Goal: Transaction & Acquisition: Purchase product/service

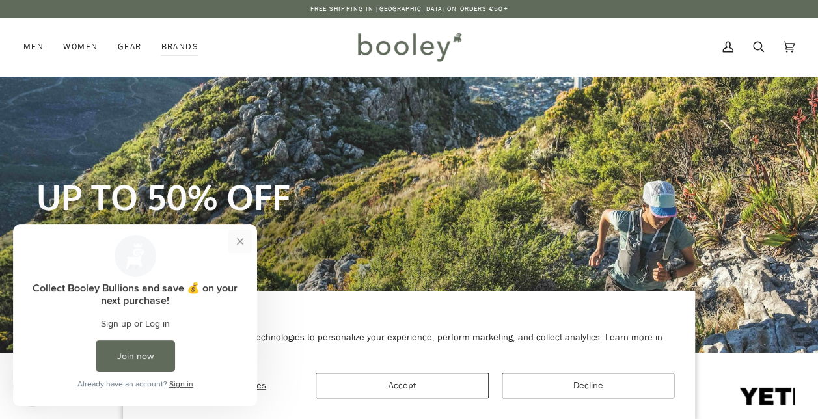
click at [240, 241] on button "Close prompt" at bounding box center [239, 241] width 23 height 23
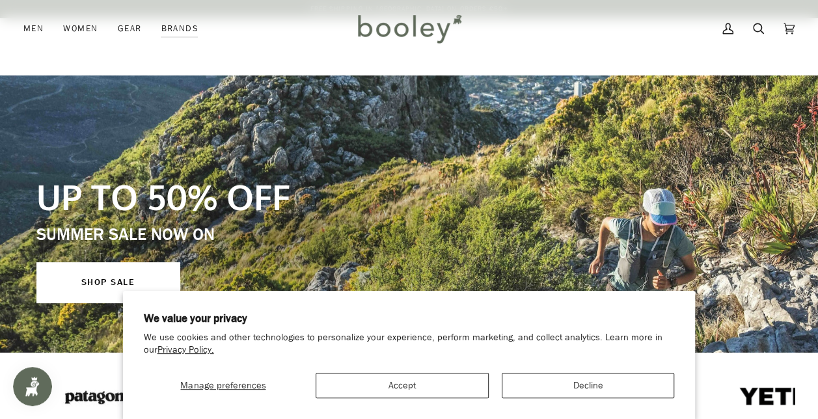
scroll to position [110, 0]
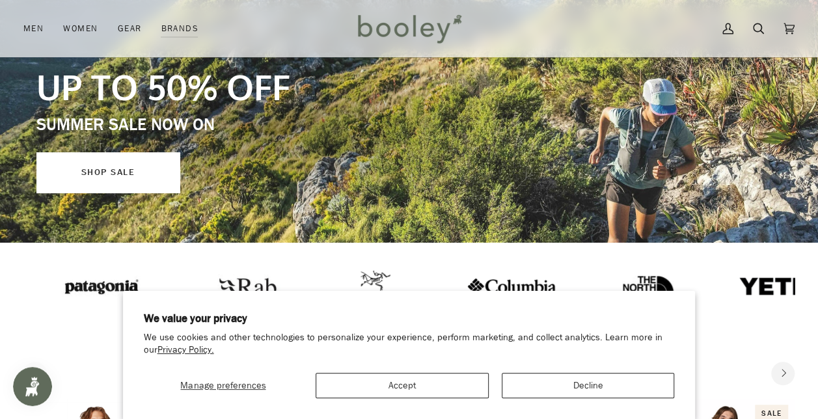
click at [96, 189] on link "SHOP SALE" at bounding box center [107, 172] width 143 height 40
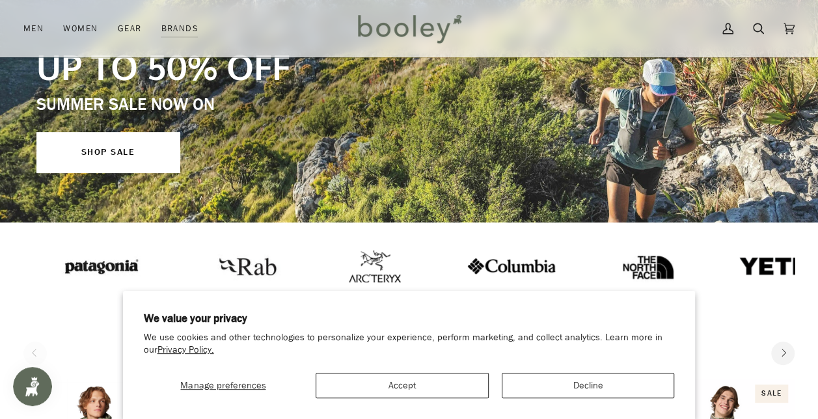
scroll to position [113, 0]
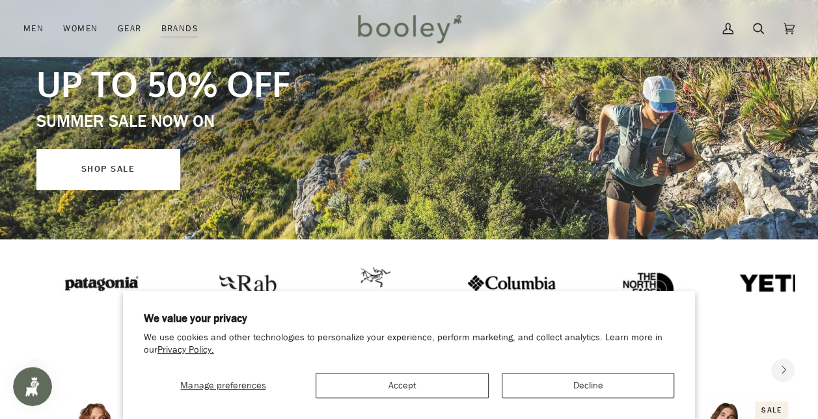
click at [89, 185] on link "SHOP SALE" at bounding box center [107, 169] width 143 height 40
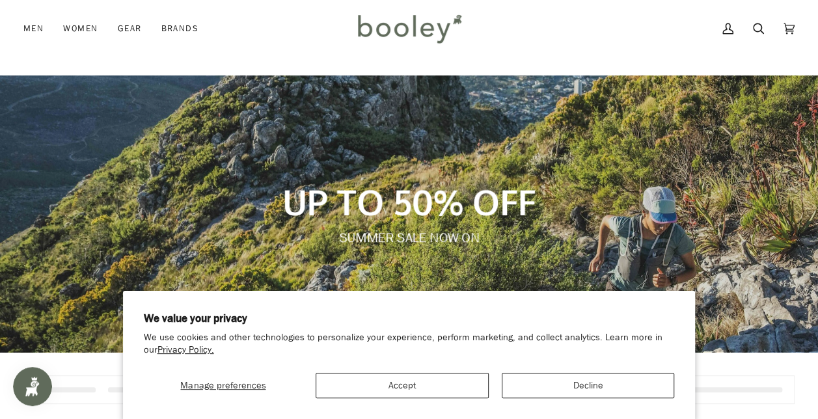
scroll to position [48, 0]
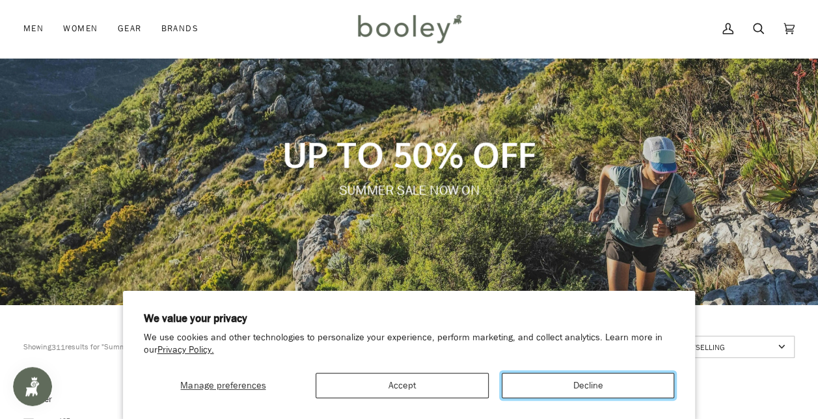
click at [534, 393] on button "Decline" at bounding box center [588, 385] width 173 height 25
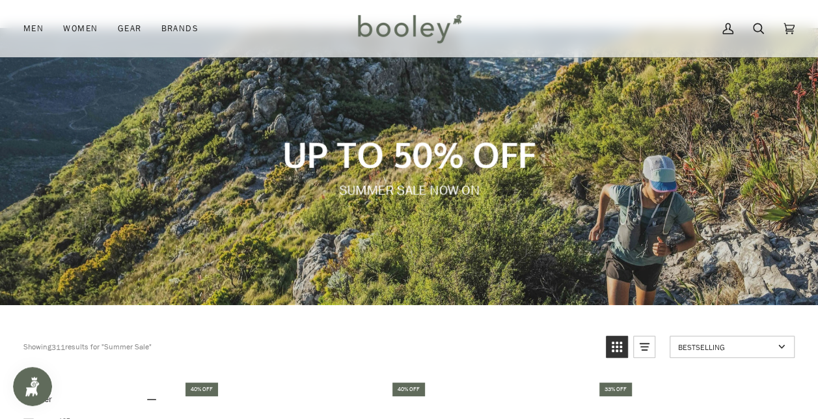
scroll to position [375, 0]
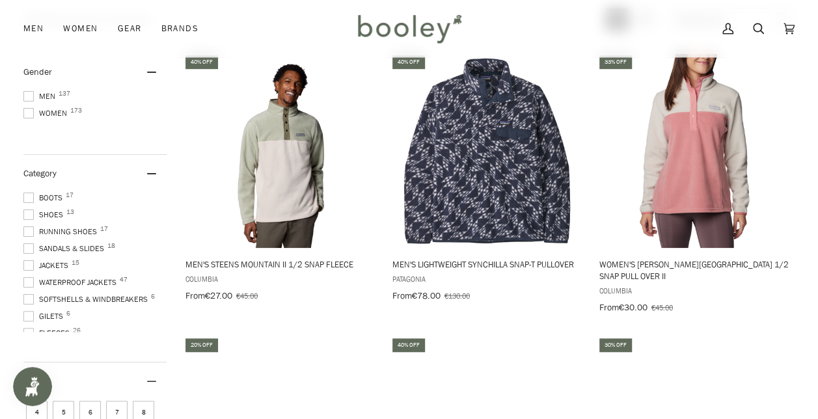
click at [27, 95] on span at bounding box center [28, 96] width 10 height 10
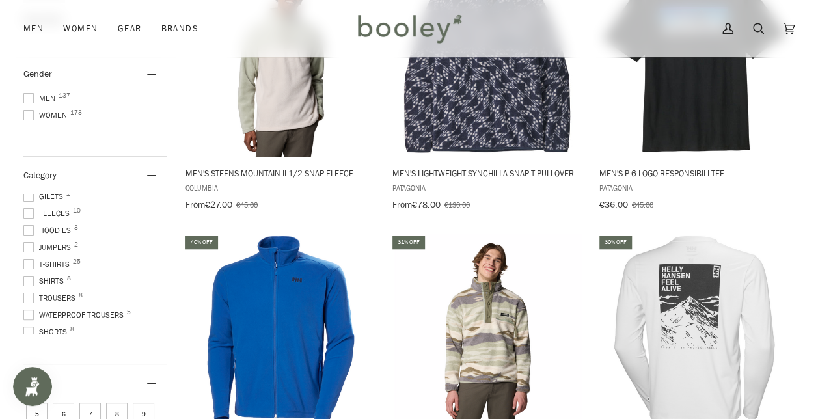
scroll to position [145, 0]
click at [31, 270] on span at bounding box center [28, 275] width 10 height 10
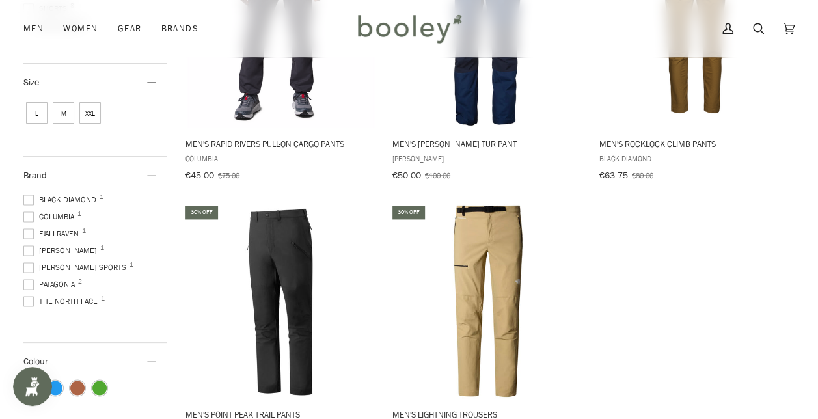
scroll to position [816, 0]
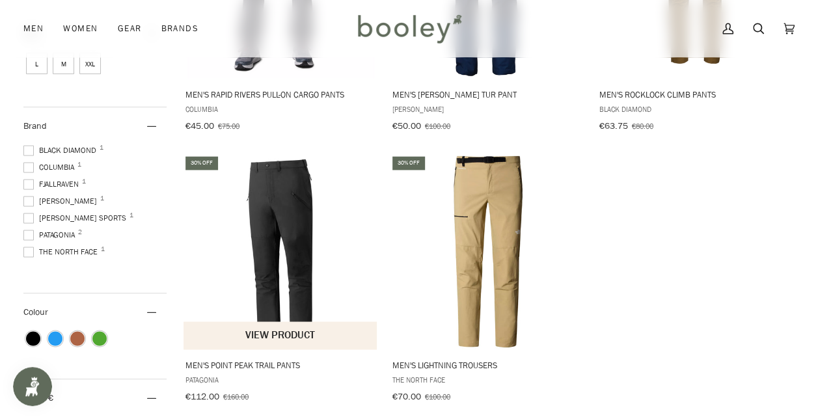
click at [293, 255] on img "Men's Point Peak Trail Pants" at bounding box center [281, 252] width 195 height 195
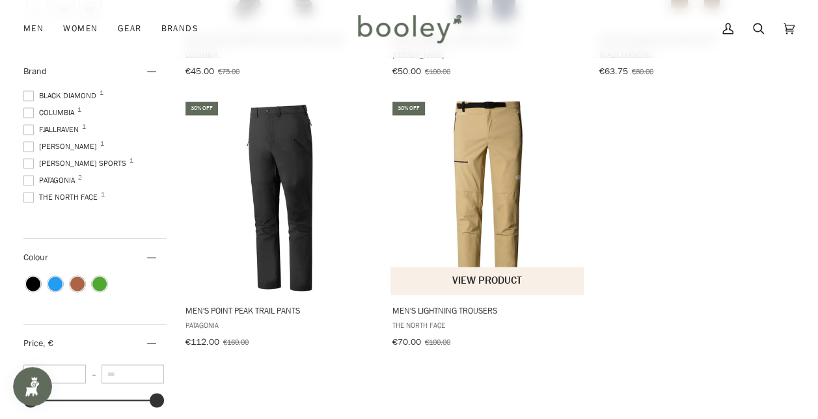
scroll to position [831, 0]
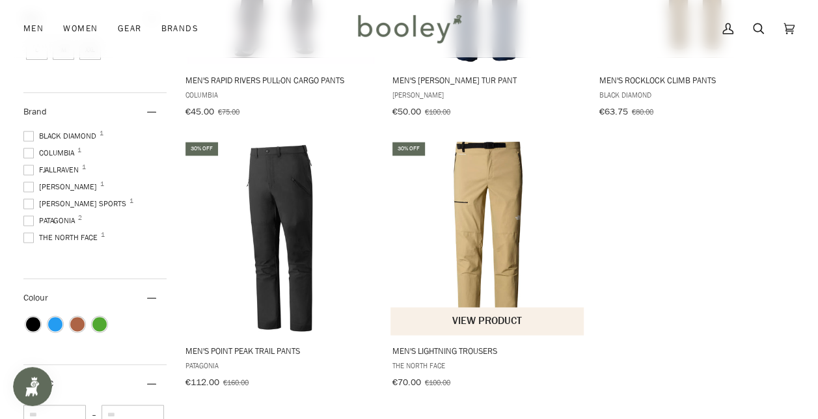
click at [514, 186] on img "Men's Lightning Trousers" at bounding box center [488, 238] width 195 height 195
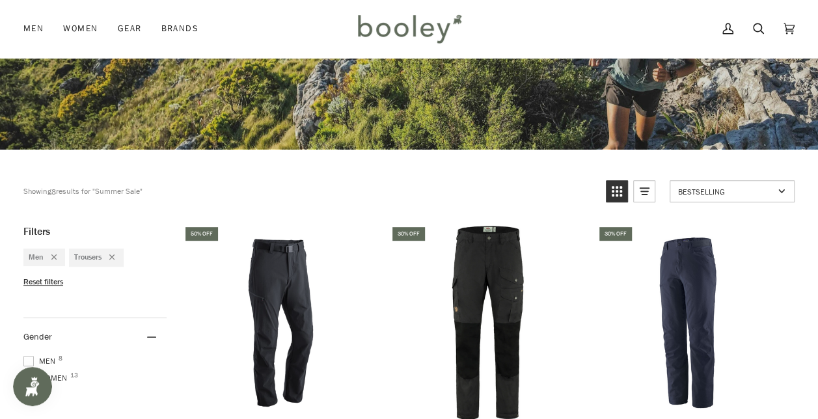
scroll to position [0, 0]
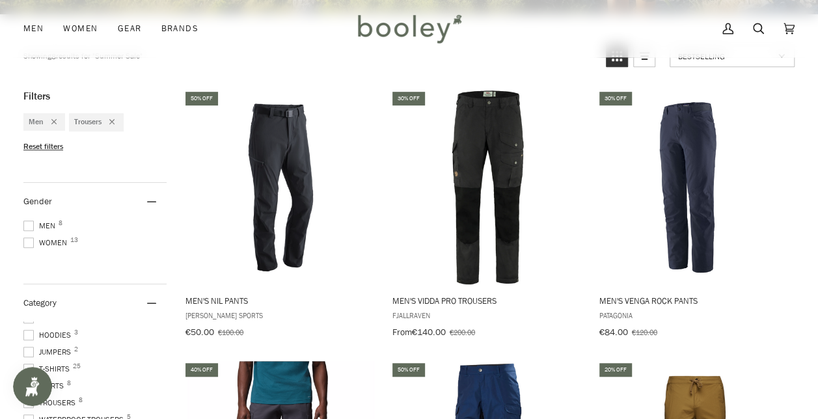
scroll to position [367, 0]
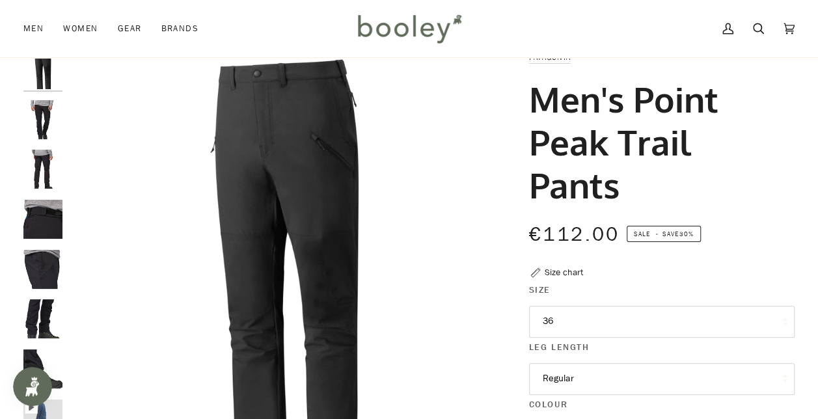
scroll to position [42, 0]
click at [43, 115] on img "Patagonia Men's Point Peak Trail Pants Black - Booley Galway" at bounding box center [42, 119] width 39 height 39
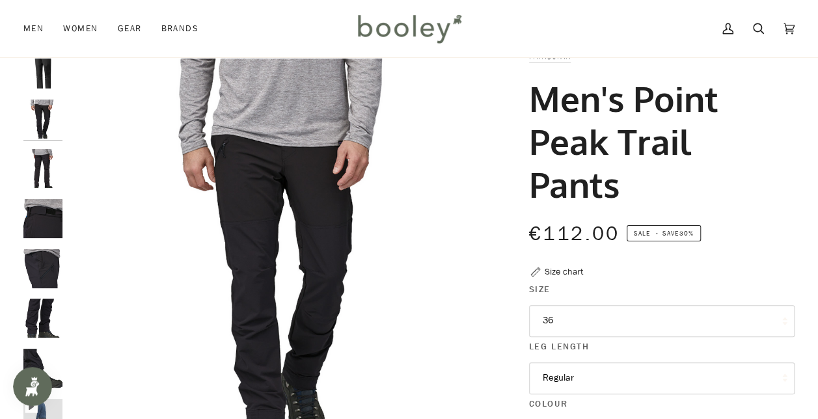
click at [49, 165] on img "Patagonia Men's Point Peak Trail Pants Black - Booley Galway" at bounding box center [42, 168] width 39 height 39
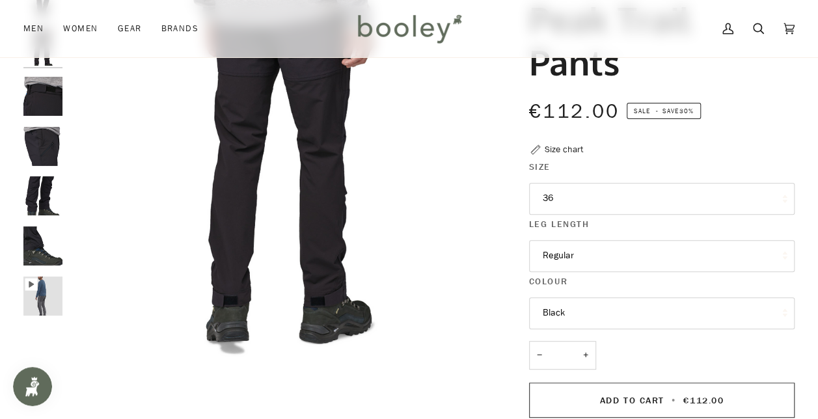
scroll to position [148, 0]
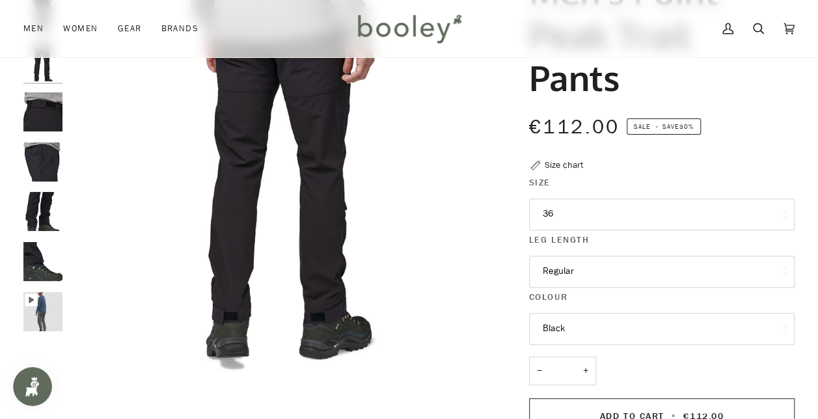
click at [591, 320] on button "Black" at bounding box center [662, 329] width 266 height 32
click at [562, 256] on button "Regular" at bounding box center [662, 272] width 266 height 32
click at [579, 215] on button "36" at bounding box center [662, 215] width 266 height 32
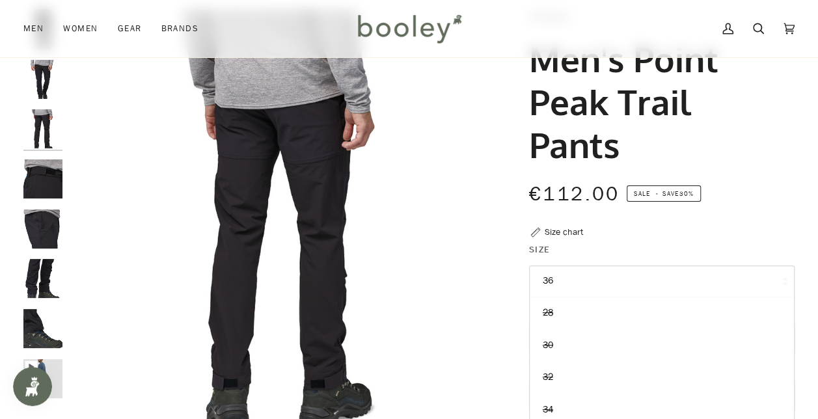
scroll to position [77, 0]
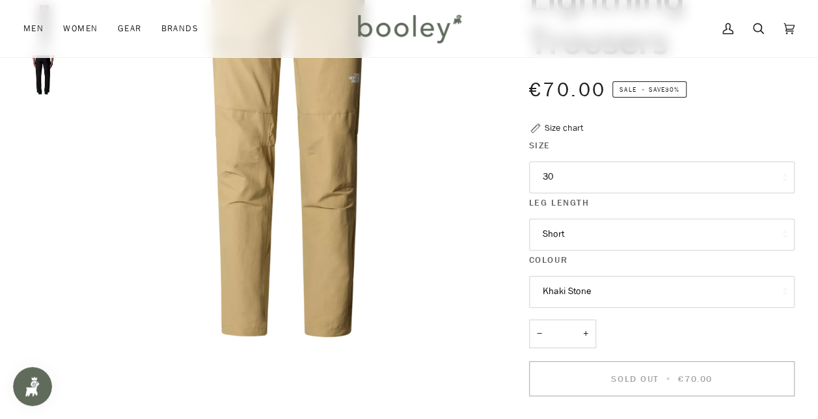
scroll to position [178, 0]
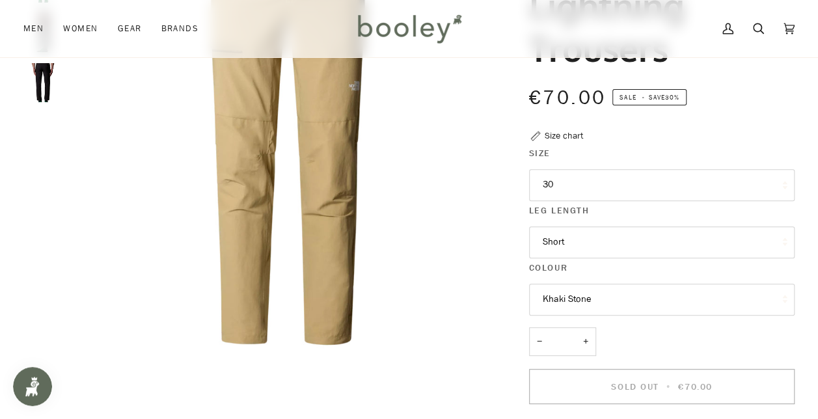
click at [565, 296] on button "Khaki Stone" at bounding box center [662, 300] width 266 height 32
click at [578, 247] on button "Short" at bounding box center [662, 243] width 266 height 32
click at [594, 186] on button "30" at bounding box center [662, 185] width 266 height 32
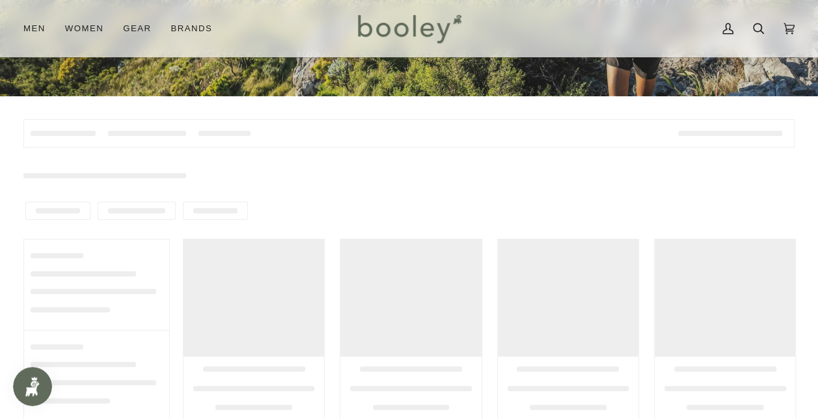
scroll to position [257, 0]
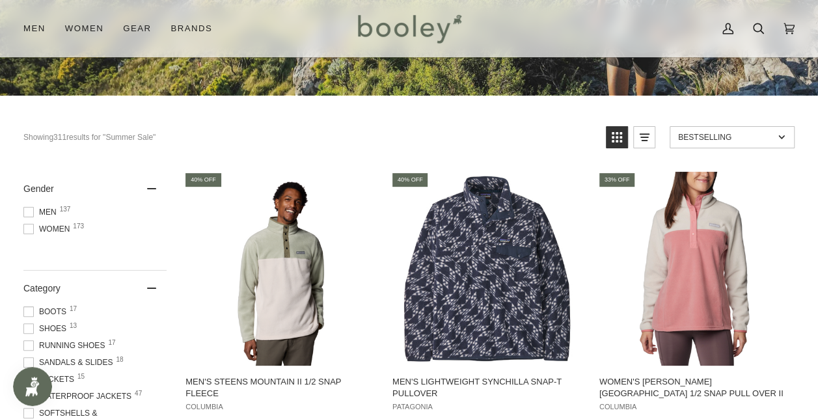
click at [30, 210] on span at bounding box center [28, 212] width 10 height 10
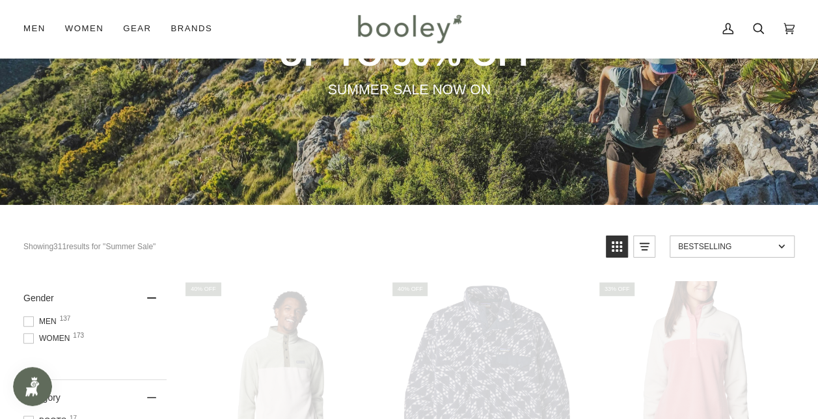
scroll to position [0, 0]
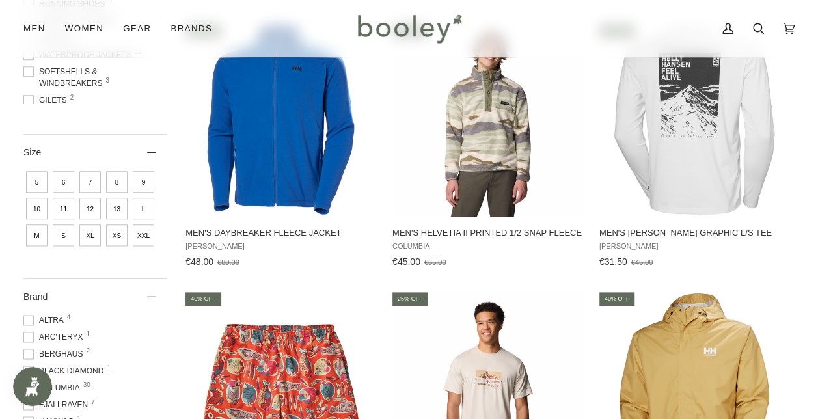
scroll to position [687, 0]
click at [74, 243] on span "S" at bounding box center [63, 235] width 21 height 21
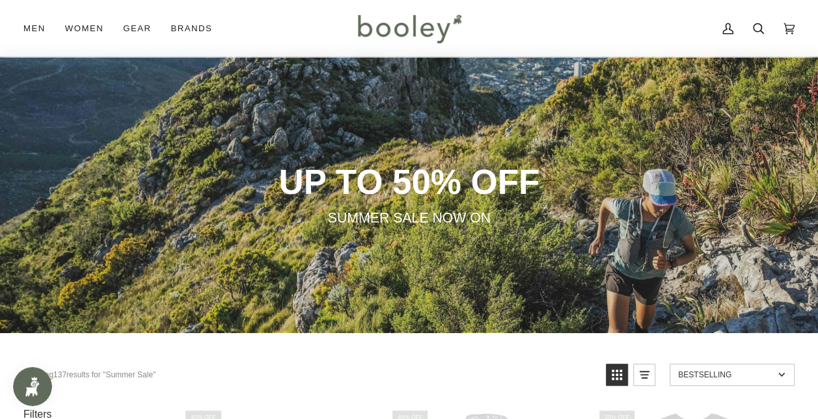
scroll to position [0, 0]
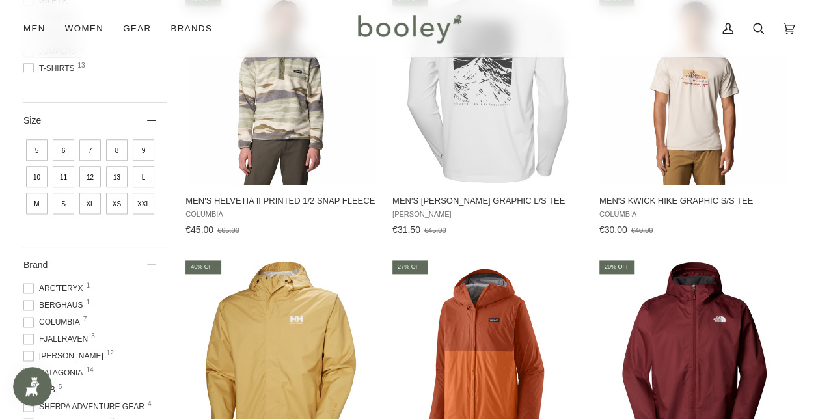
scroll to position [724, 0]
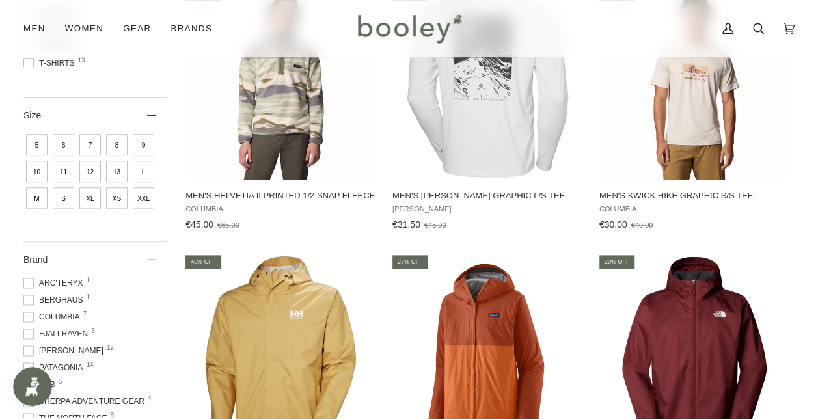
click at [111, 148] on span "8" at bounding box center [116, 144] width 21 height 21
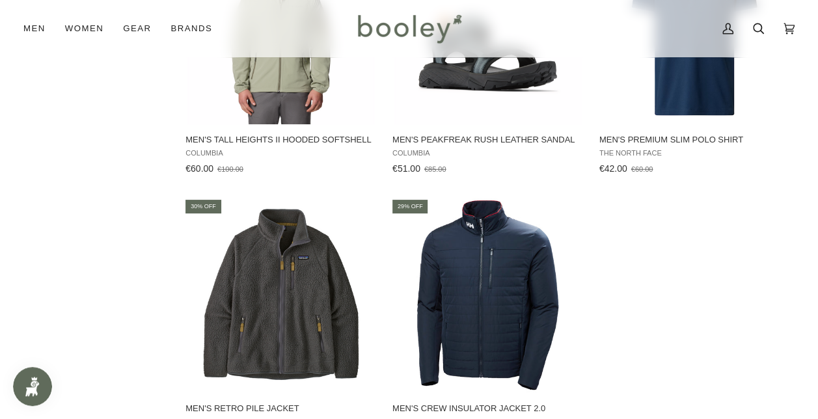
scroll to position [1852, 0]
